Goal: Contribute content: Add original content to the website for others to see

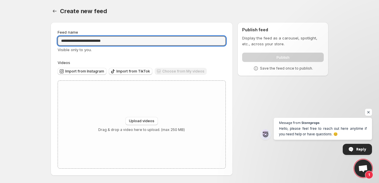
click at [142, 120] on span "Upload videos" at bounding box center [141, 121] width 25 height 5
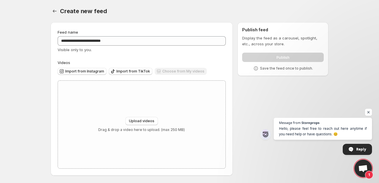
type input "**********"
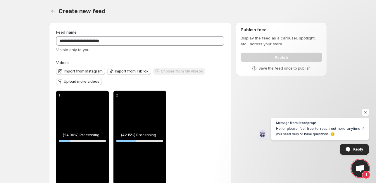
scroll to position [16, 0]
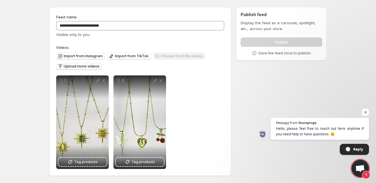
click at [75, 66] on span "Upload more videos" at bounding box center [82, 66] width 36 height 5
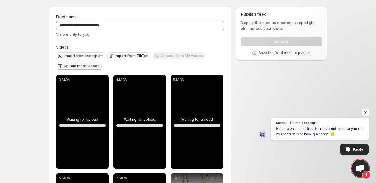
click at [365, 110] on span "Open chat" at bounding box center [365, 112] width 7 height 7
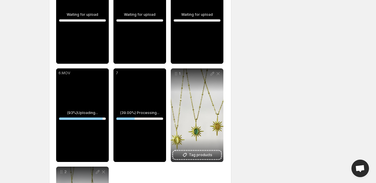
scroll to position [116, 0]
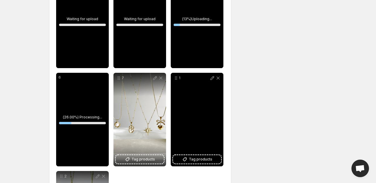
click at [192, 127] on div "1" at bounding box center [197, 120] width 53 height 94
click at [212, 77] on icon at bounding box center [212, 78] width 6 height 6
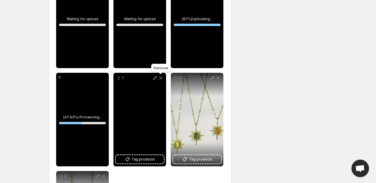
click at [160, 79] on icon at bounding box center [160, 78] width 3 height 3
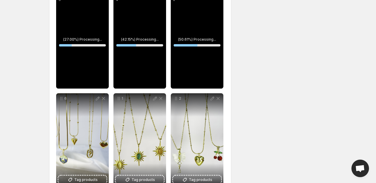
scroll to position [114, 0]
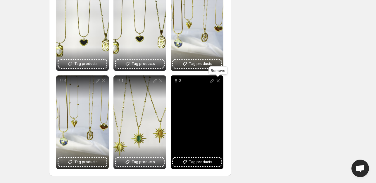
click at [218, 81] on icon at bounding box center [218, 80] width 3 height 3
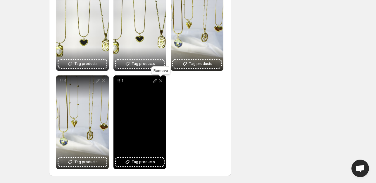
click at [161, 80] on icon at bounding box center [160, 80] width 3 height 3
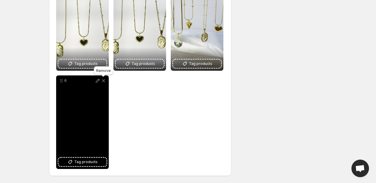
click at [103, 81] on icon at bounding box center [103, 80] width 3 height 3
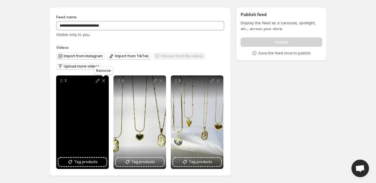
scroll to position [16, 0]
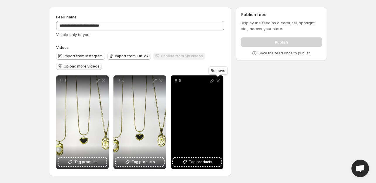
click at [219, 80] on icon at bounding box center [218, 80] width 3 height 3
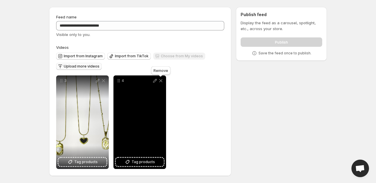
click at [161, 79] on icon at bounding box center [161, 81] width 6 height 6
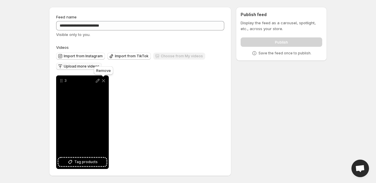
click at [104, 81] on icon at bounding box center [103, 80] width 3 height 3
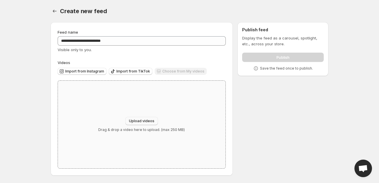
click at [148, 122] on span "Upload videos" at bounding box center [141, 121] width 25 height 5
type input "**********"
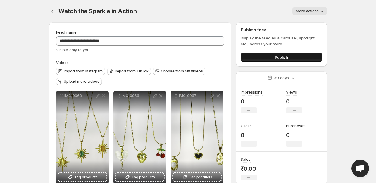
click at [268, 58] on button "Publish" at bounding box center [282, 57] width 82 height 9
click at [291, 59] on button "Publish" at bounding box center [282, 57] width 82 height 9
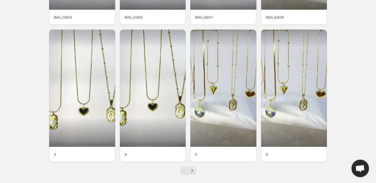
scroll to position [136, 0]
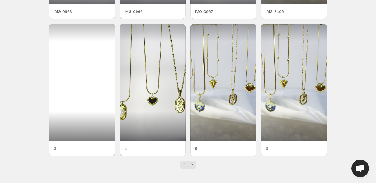
click at [90, 78] on div at bounding box center [82, 82] width 66 height 117
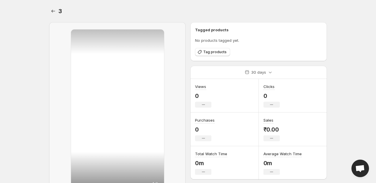
drag, startPoint x: 90, startPoint y: 78, endPoint x: 324, endPoint y: 16, distance: 242.4
click at [324, 16] on div "3. This page is ready 3" at bounding box center [188, 11] width 278 height 22
click at [54, 11] on icon "Settings" at bounding box center [53, 11] width 6 height 6
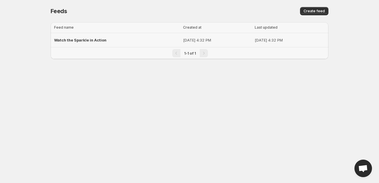
click at [94, 39] on span "Watch the Sparkle in Action" at bounding box center [80, 40] width 52 height 5
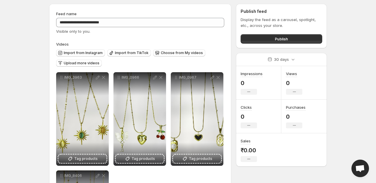
scroll to position [20, 0]
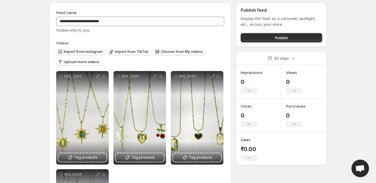
click at [83, 32] on div "Visible only to you." at bounding box center [140, 30] width 168 height 6
click at [298, 35] on button "Publish" at bounding box center [282, 37] width 82 height 9
